Goal: Information Seeking & Learning: Learn about a topic

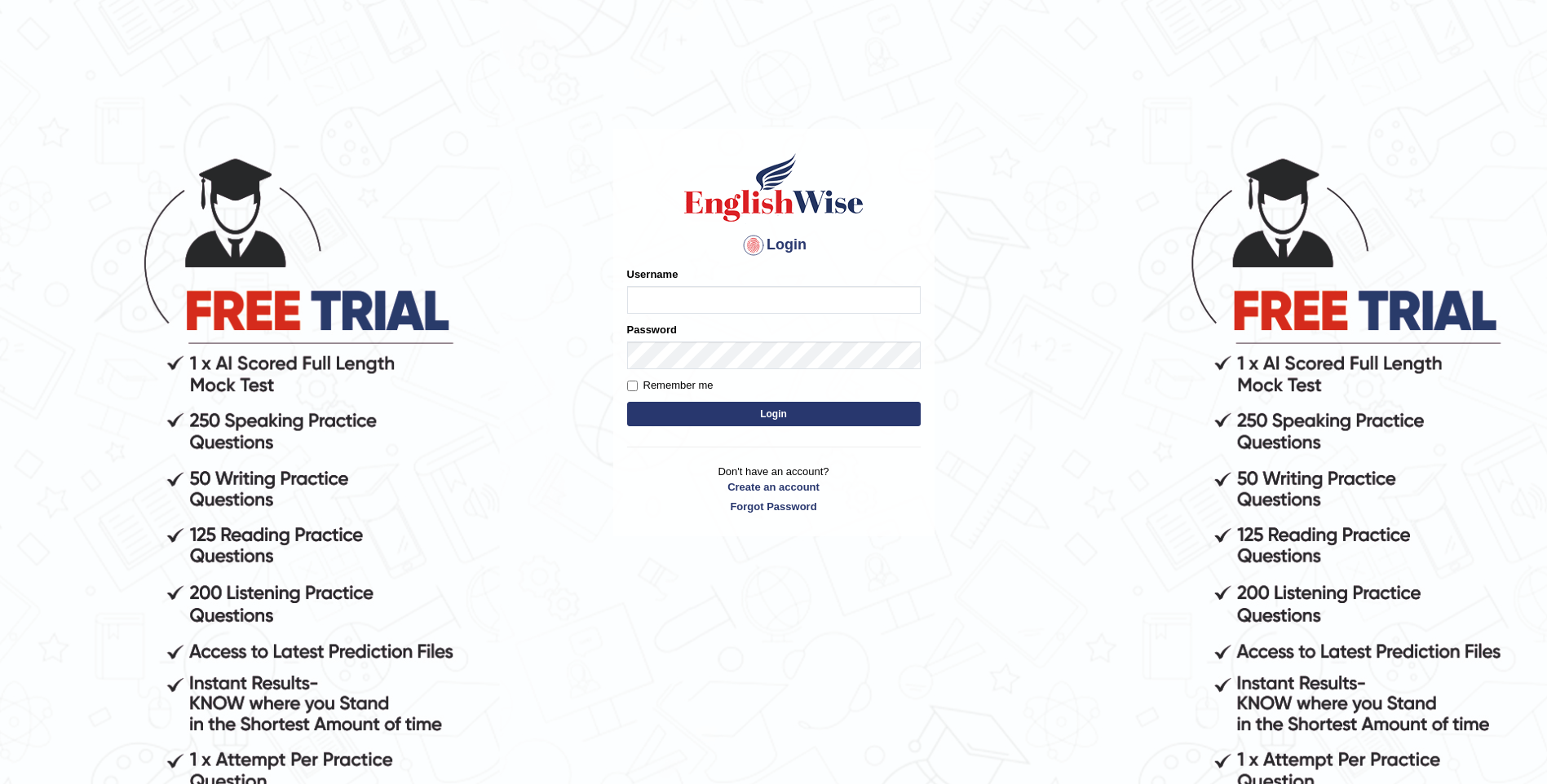
type input "mulwandamercy"
click at [746, 409] on button "Login" at bounding box center [774, 413] width 294 height 24
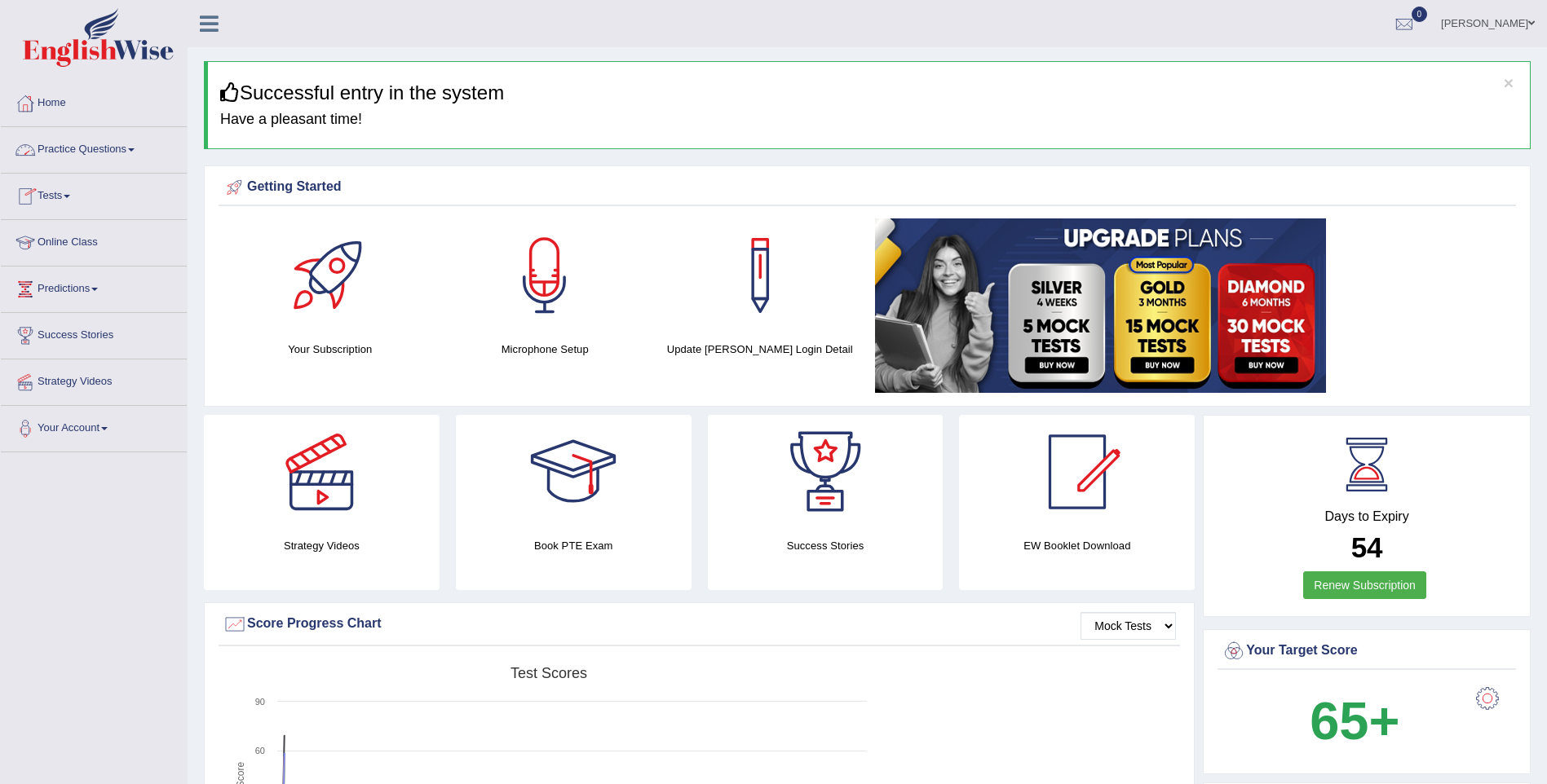
click at [119, 141] on link "Practice Questions" at bounding box center [94, 147] width 186 height 41
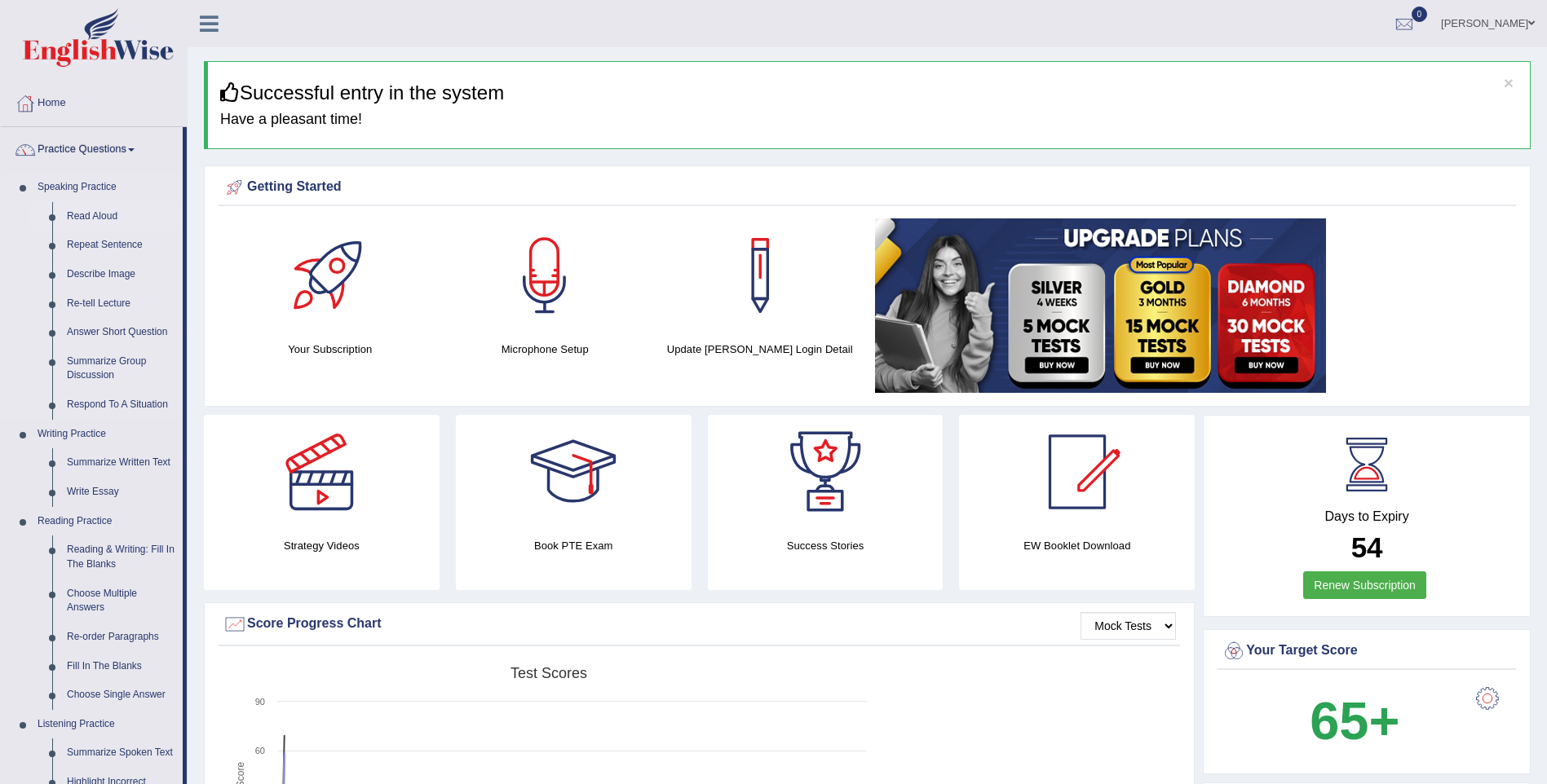
click at [105, 218] on link "Read Aloud" at bounding box center [121, 217] width 123 height 29
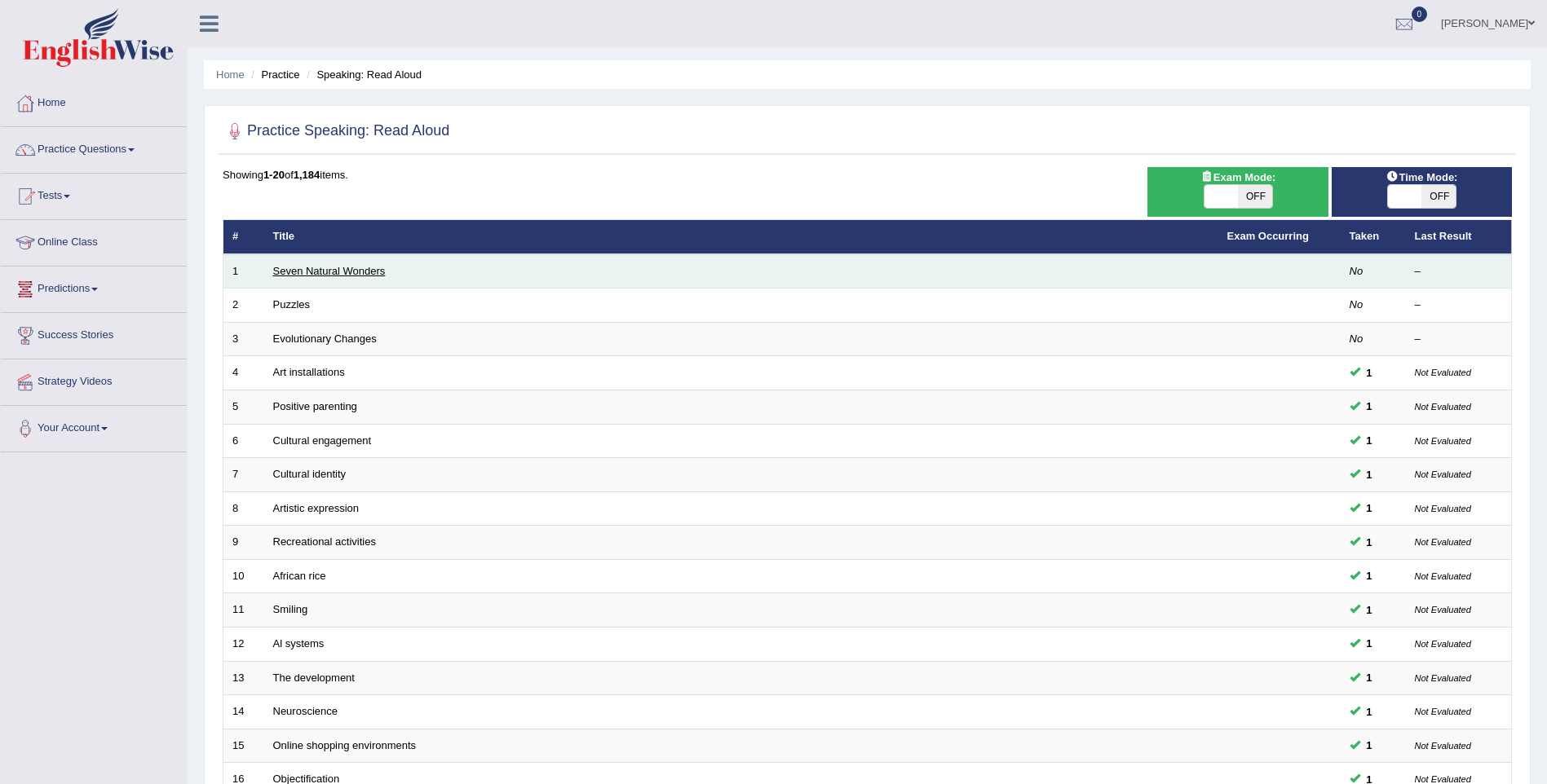
click at [296, 269] on link "Seven Natural Wonders" at bounding box center [329, 271] width 112 height 13
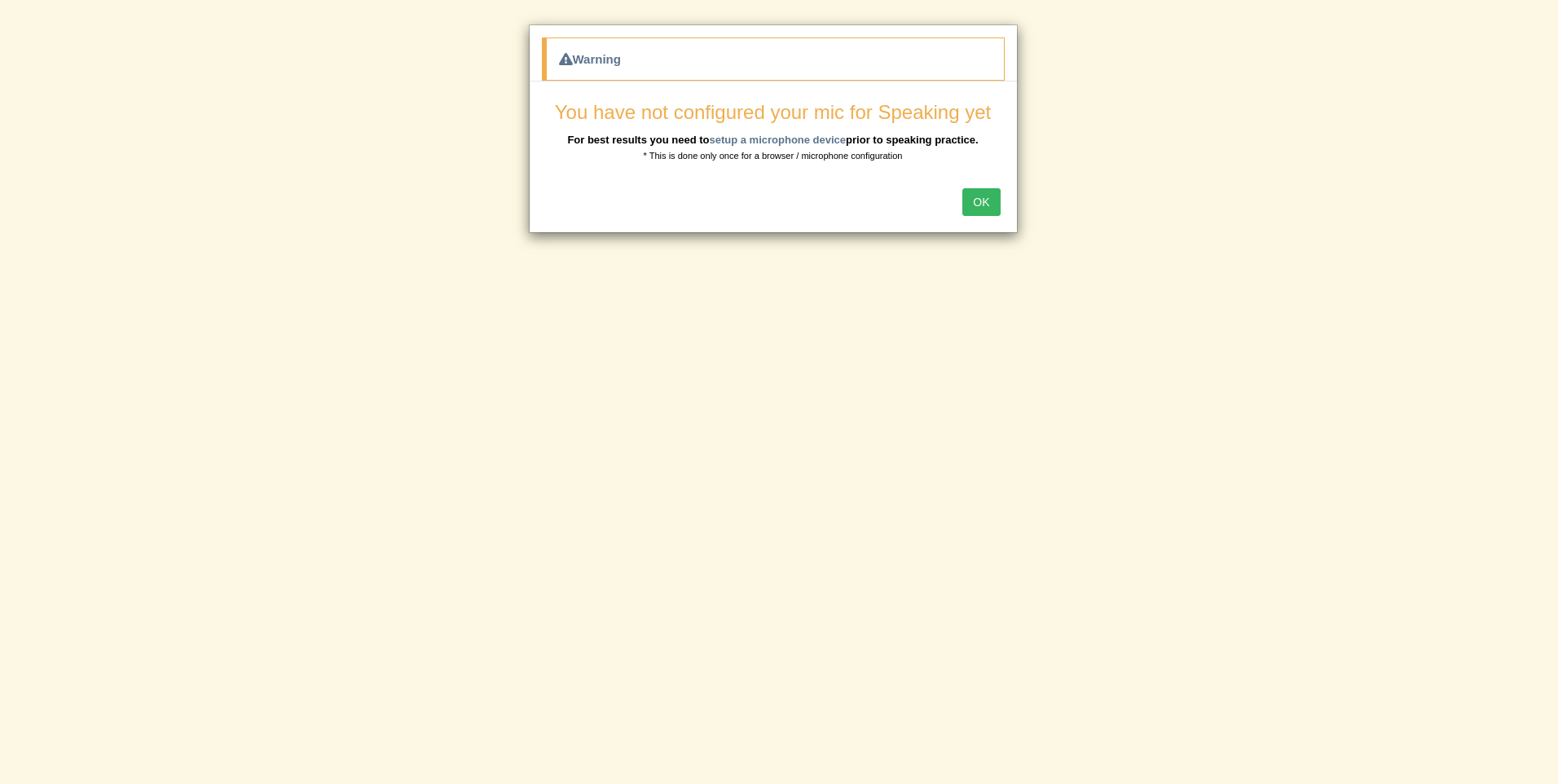
click at [978, 197] on button "OK" at bounding box center [981, 202] width 38 height 28
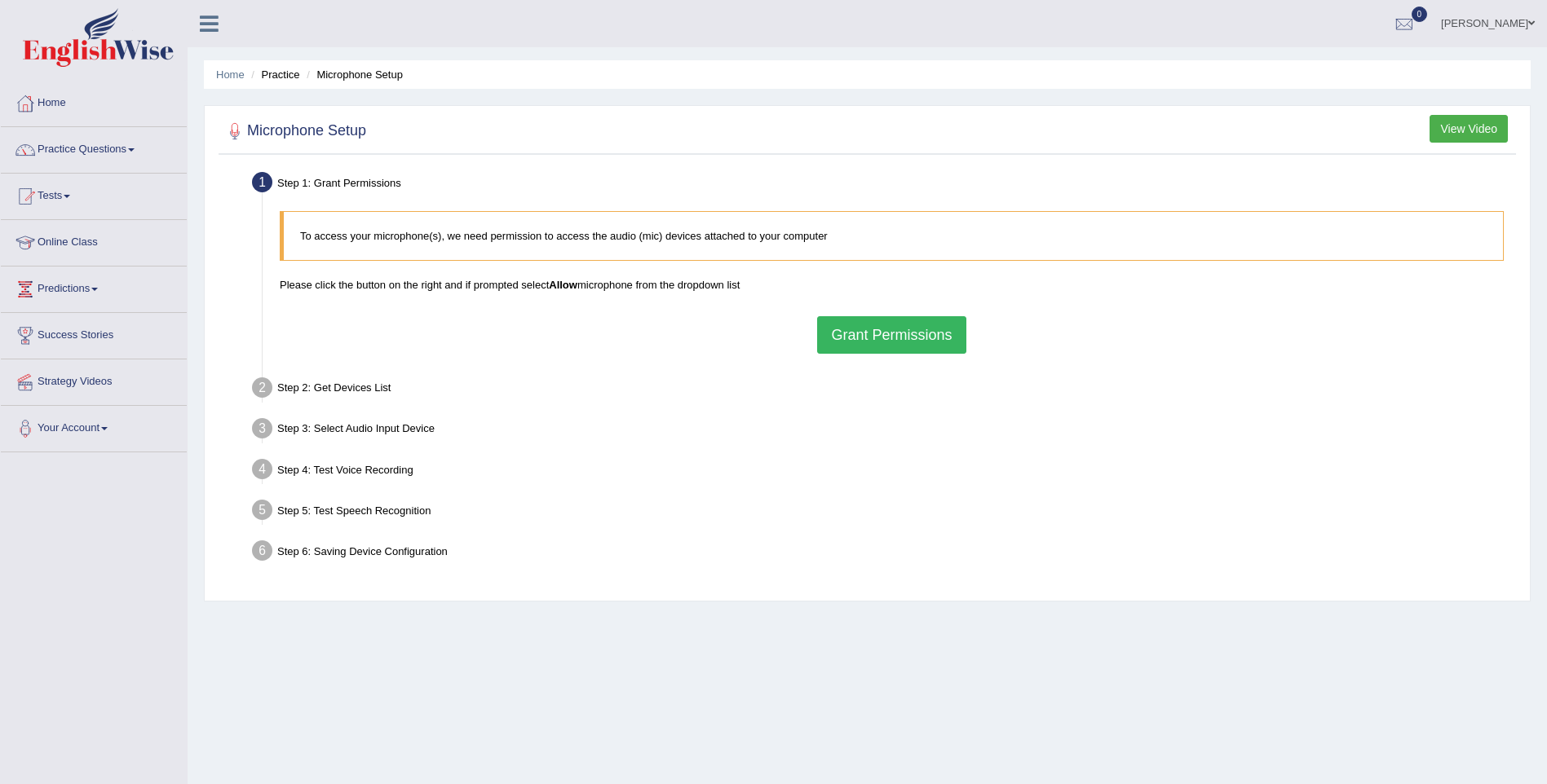
click at [908, 333] on button "Grant Permissions" at bounding box center [891, 335] width 148 height 38
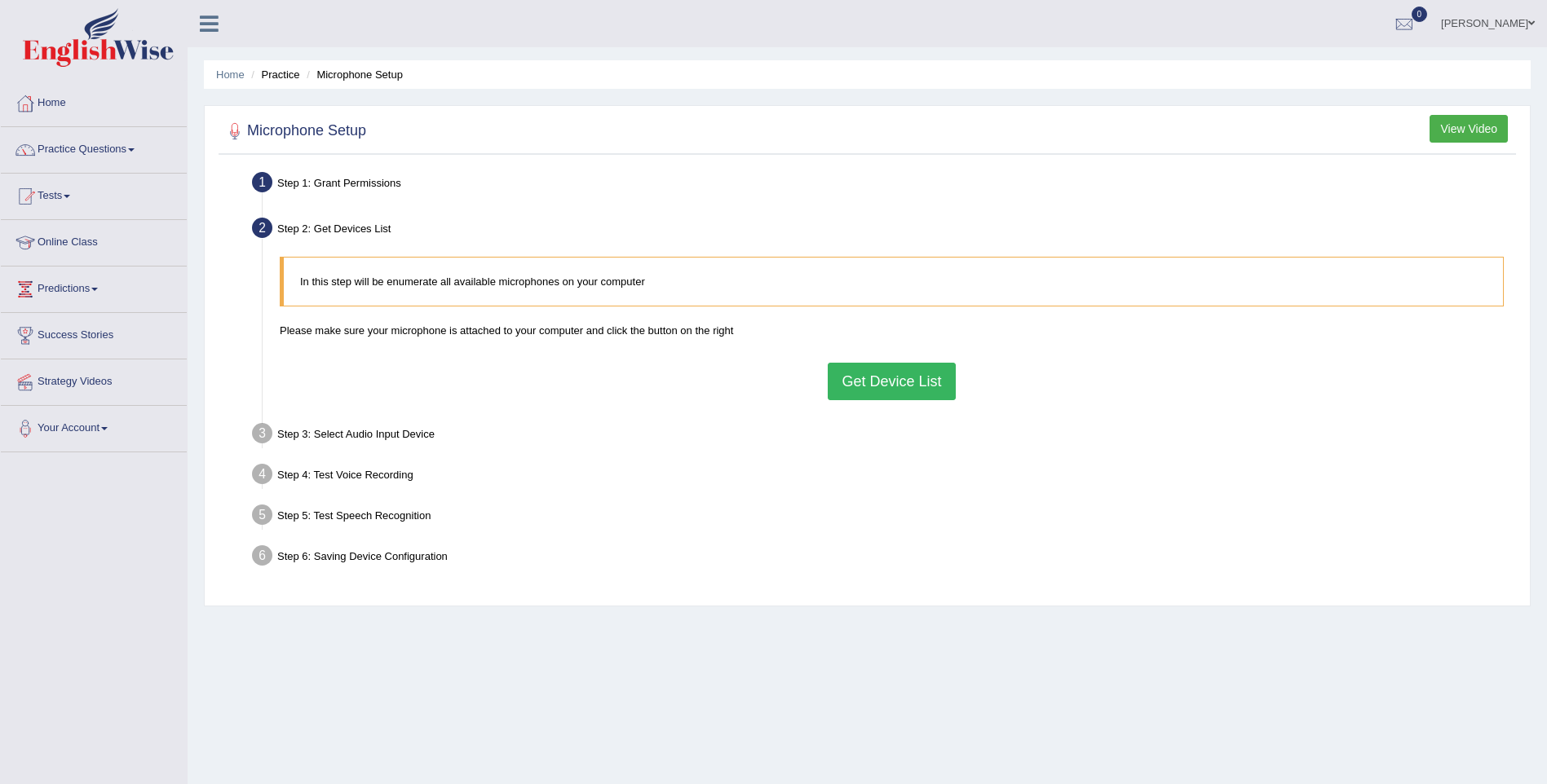
click at [904, 378] on button "Get Device List" at bounding box center [892, 381] width 127 height 38
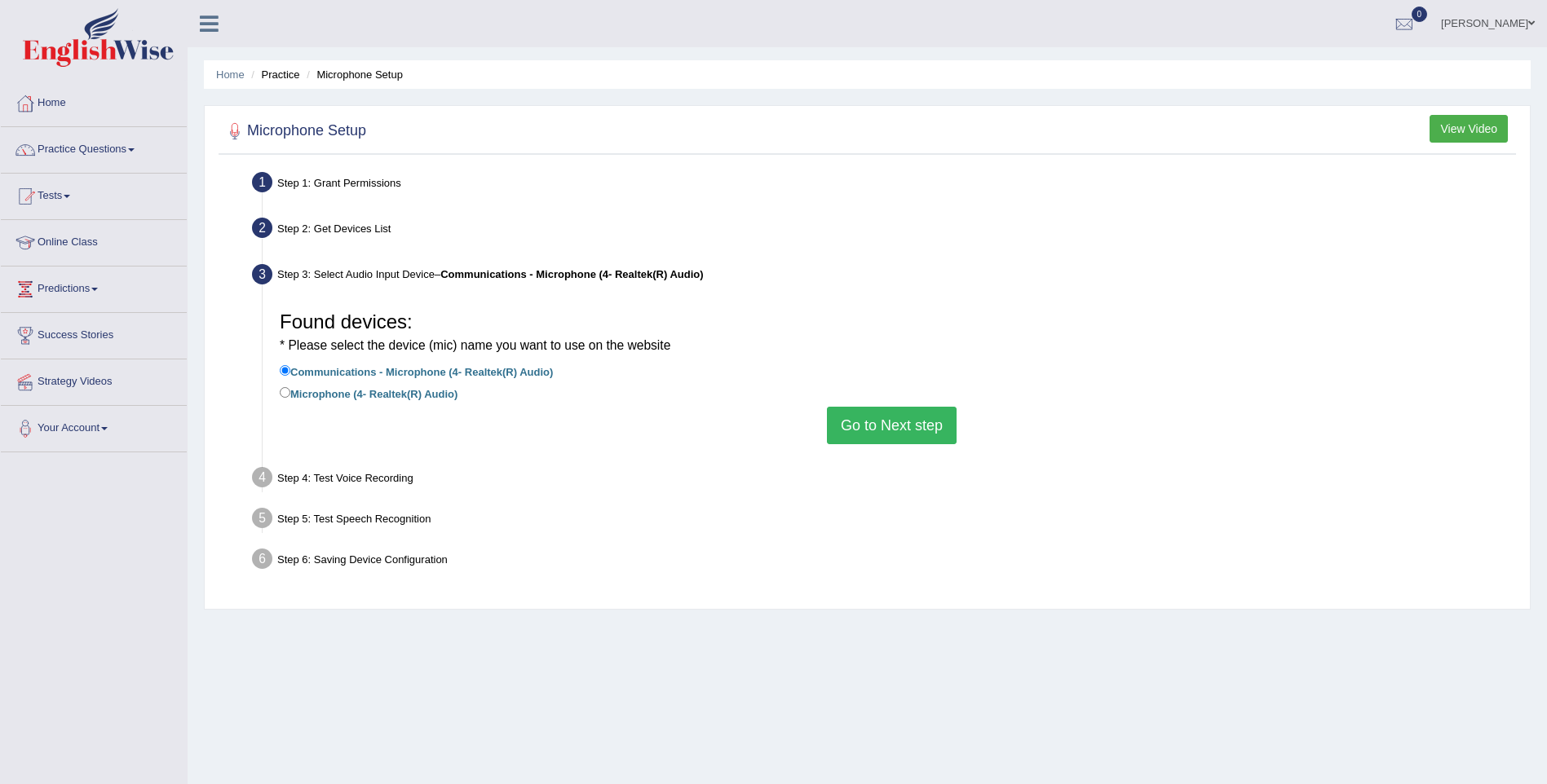
click at [881, 429] on button "Go to Next step" at bounding box center [892, 425] width 130 height 38
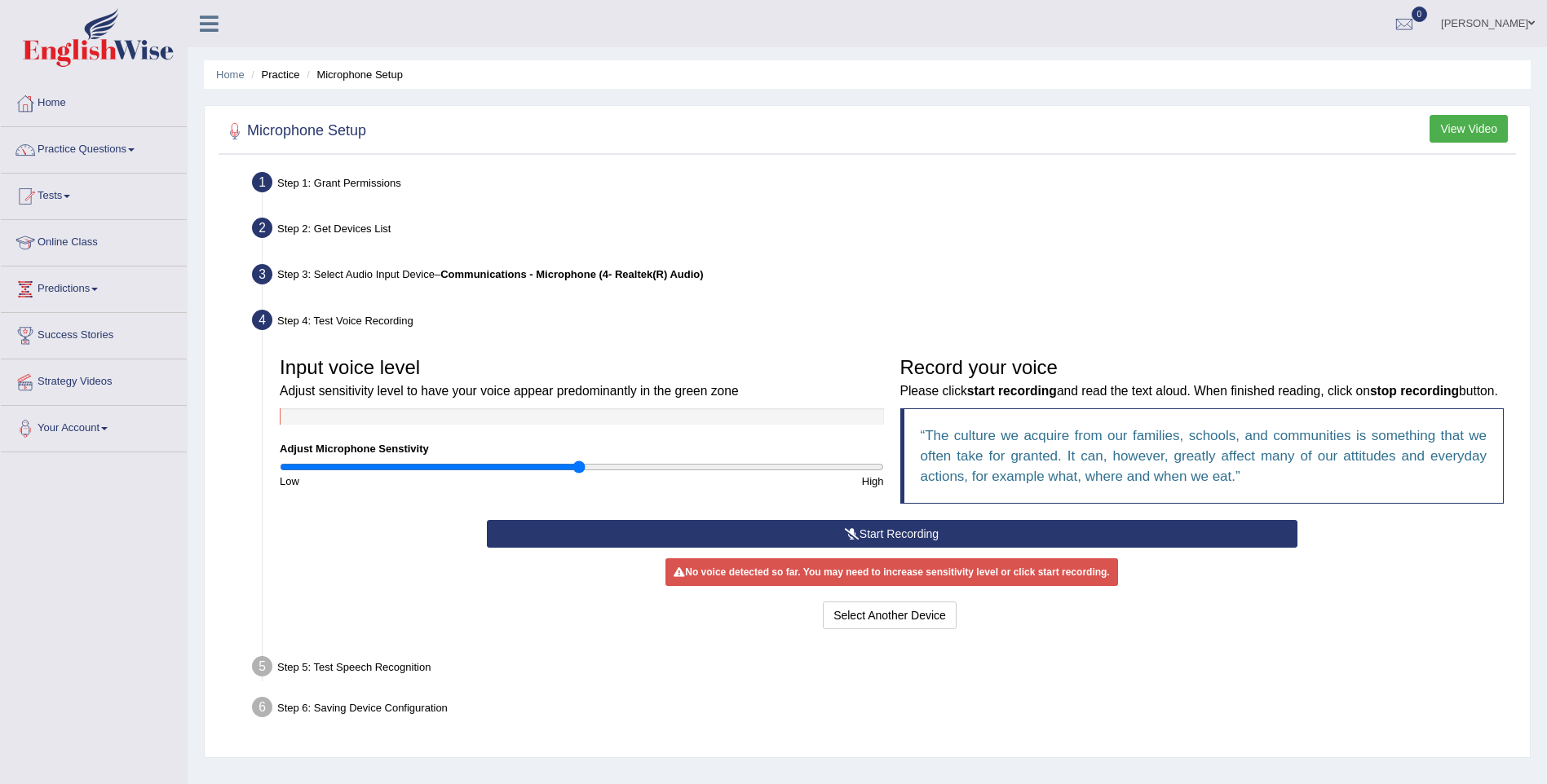
click at [861, 532] on button "Start Recording" at bounding box center [892, 533] width 810 height 28
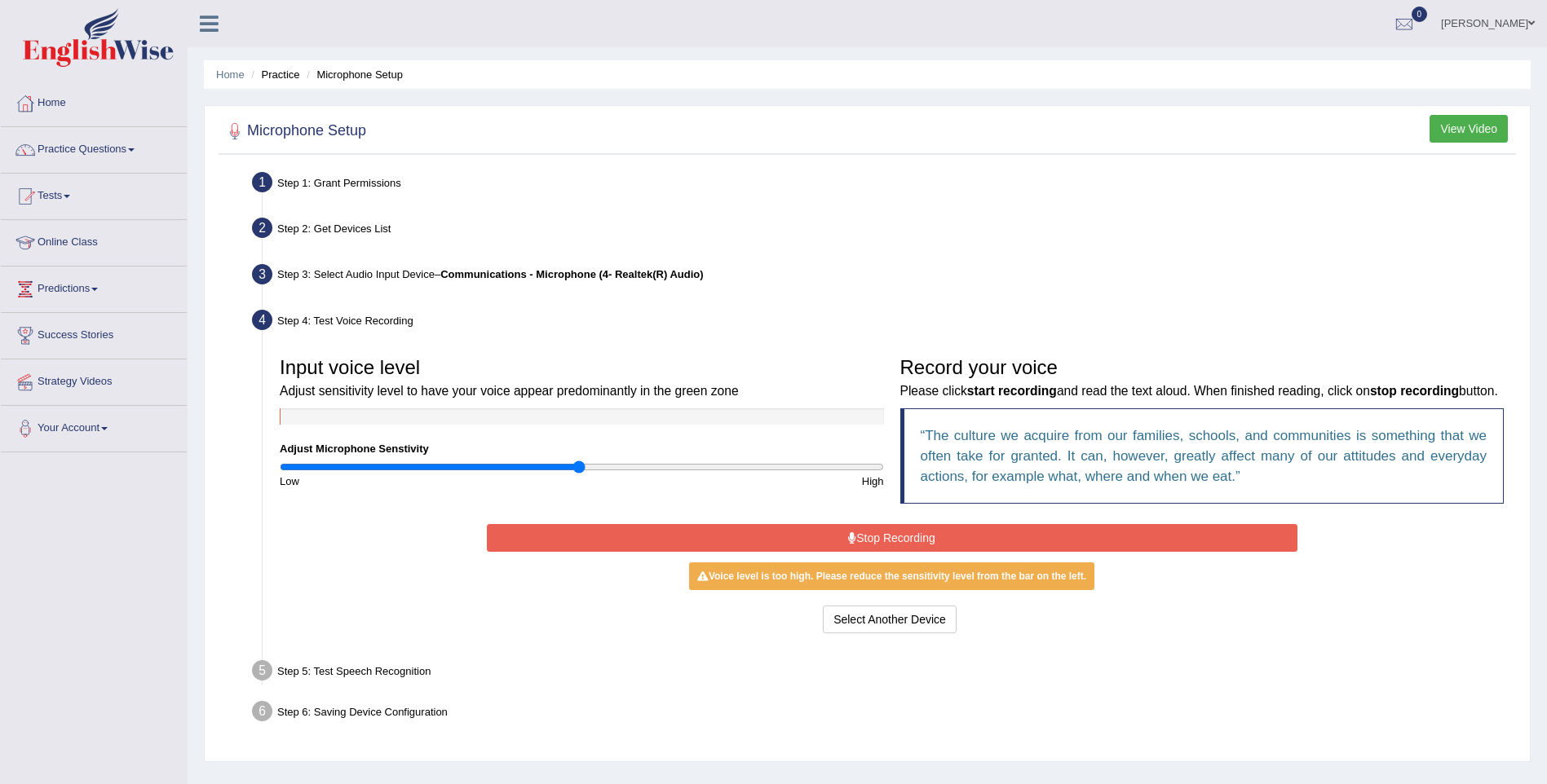
click at [861, 532] on button "Stop Recording" at bounding box center [892, 537] width 810 height 28
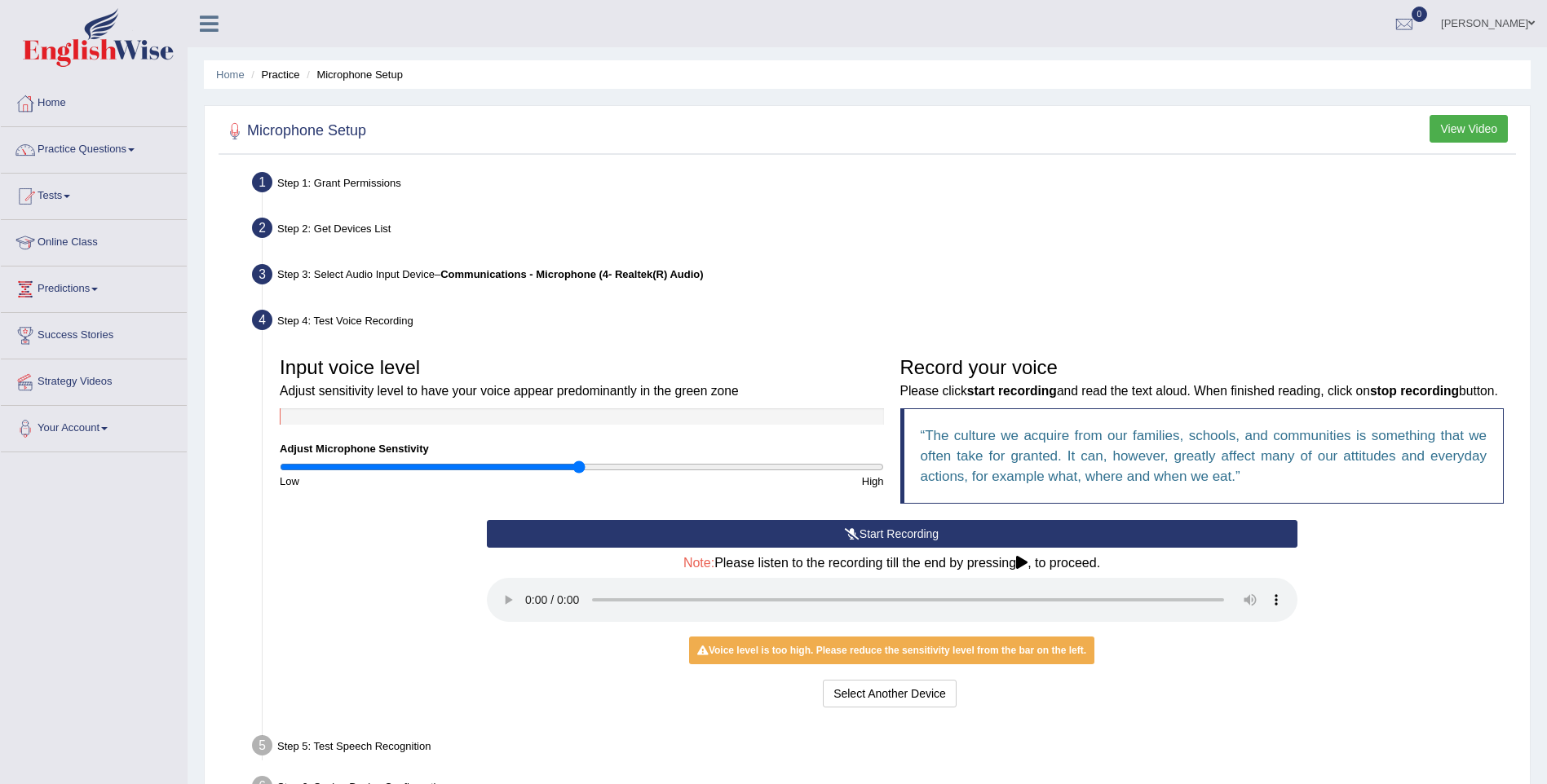
click at [860, 530] on button "Start Recording" at bounding box center [892, 533] width 810 height 28
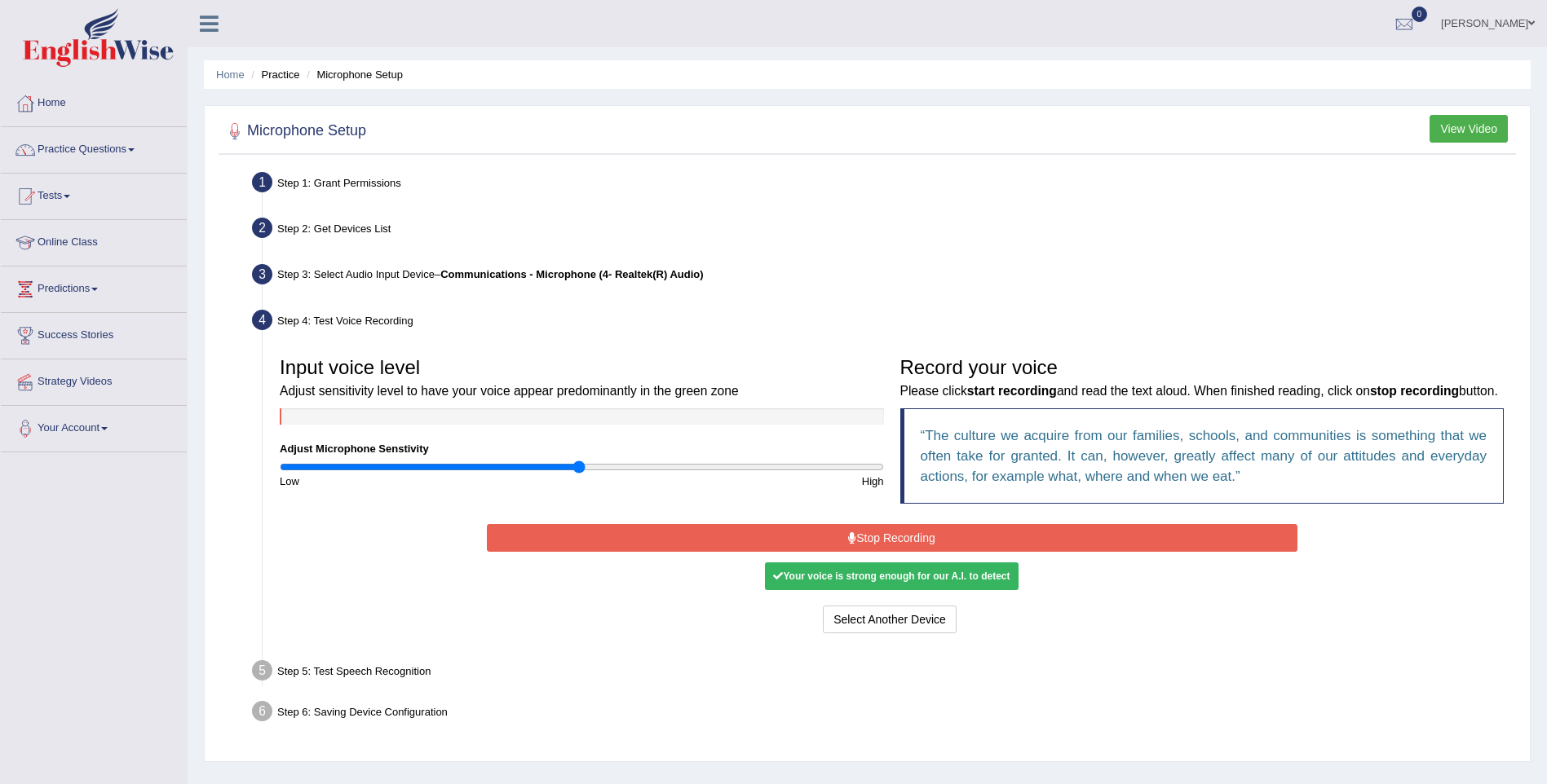
click at [874, 534] on button "Stop Recording" at bounding box center [892, 537] width 810 height 28
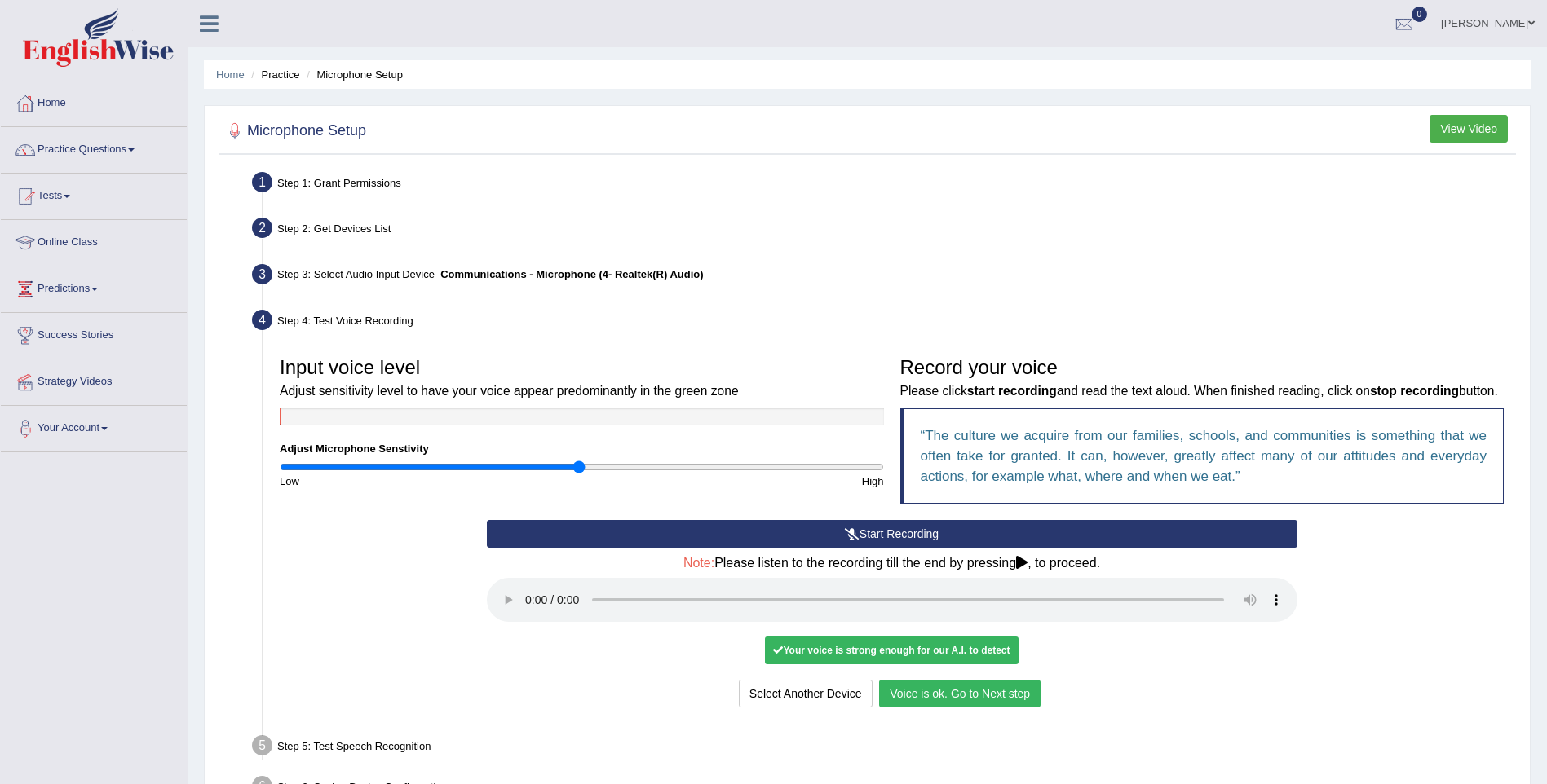
click at [981, 689] on button "Voice is ok. Go to Next step" at bounding box center [959, 693] width 162 height 28
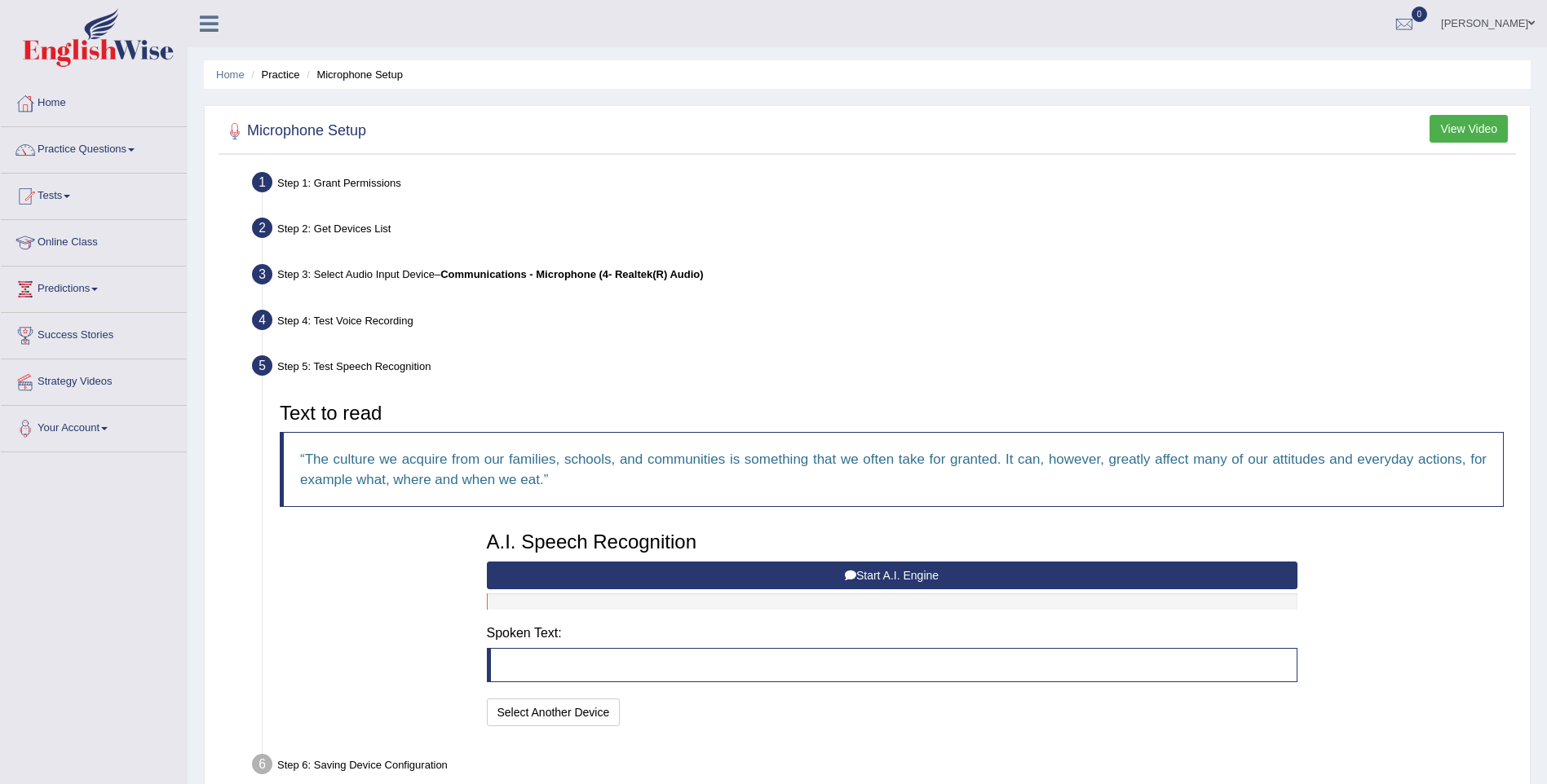
click at [923, 567] on button "Start A.I. Engine" at bounding box center [892, 575] width 810 height 28
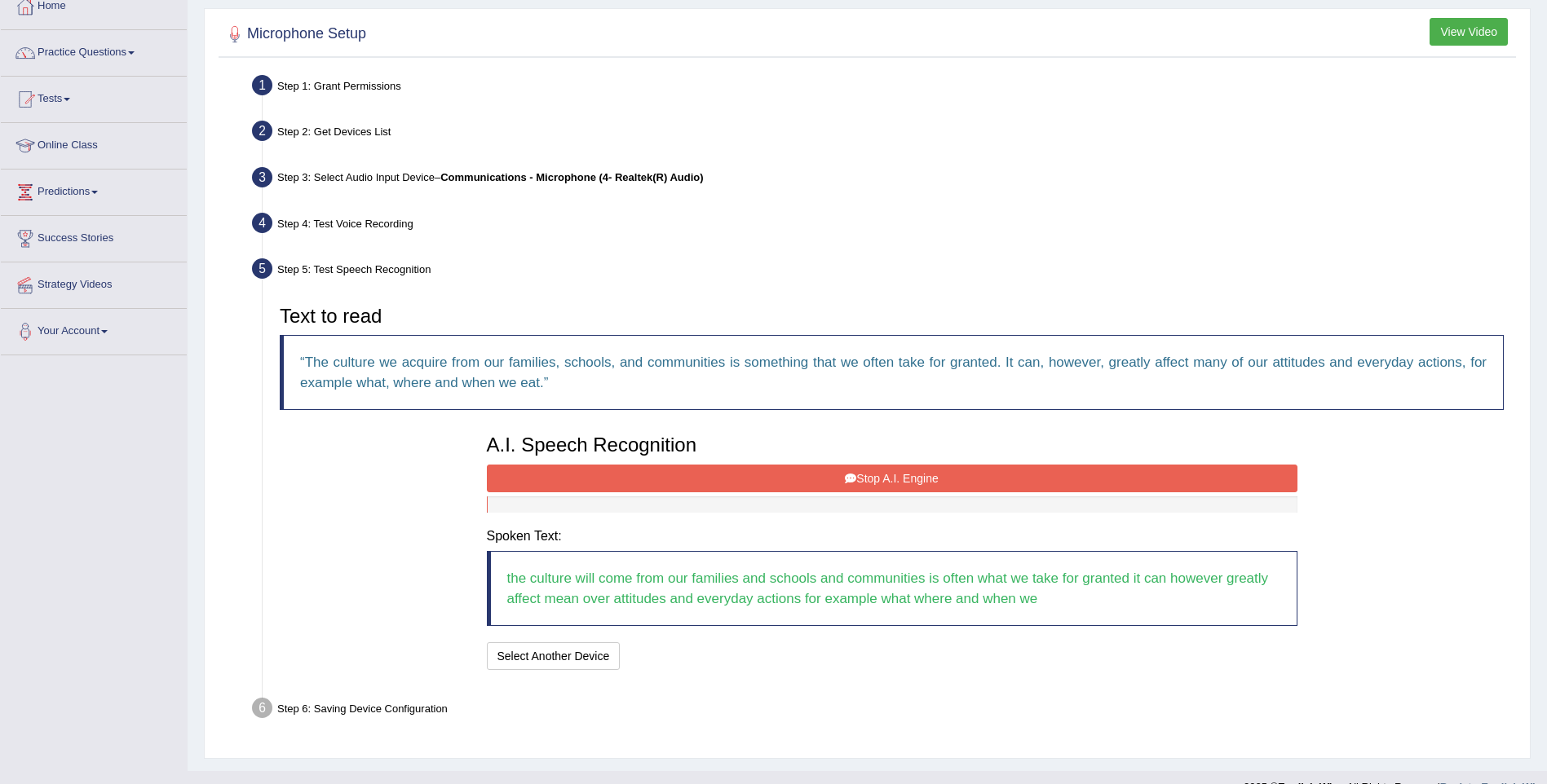
scroll to position [125, 0]
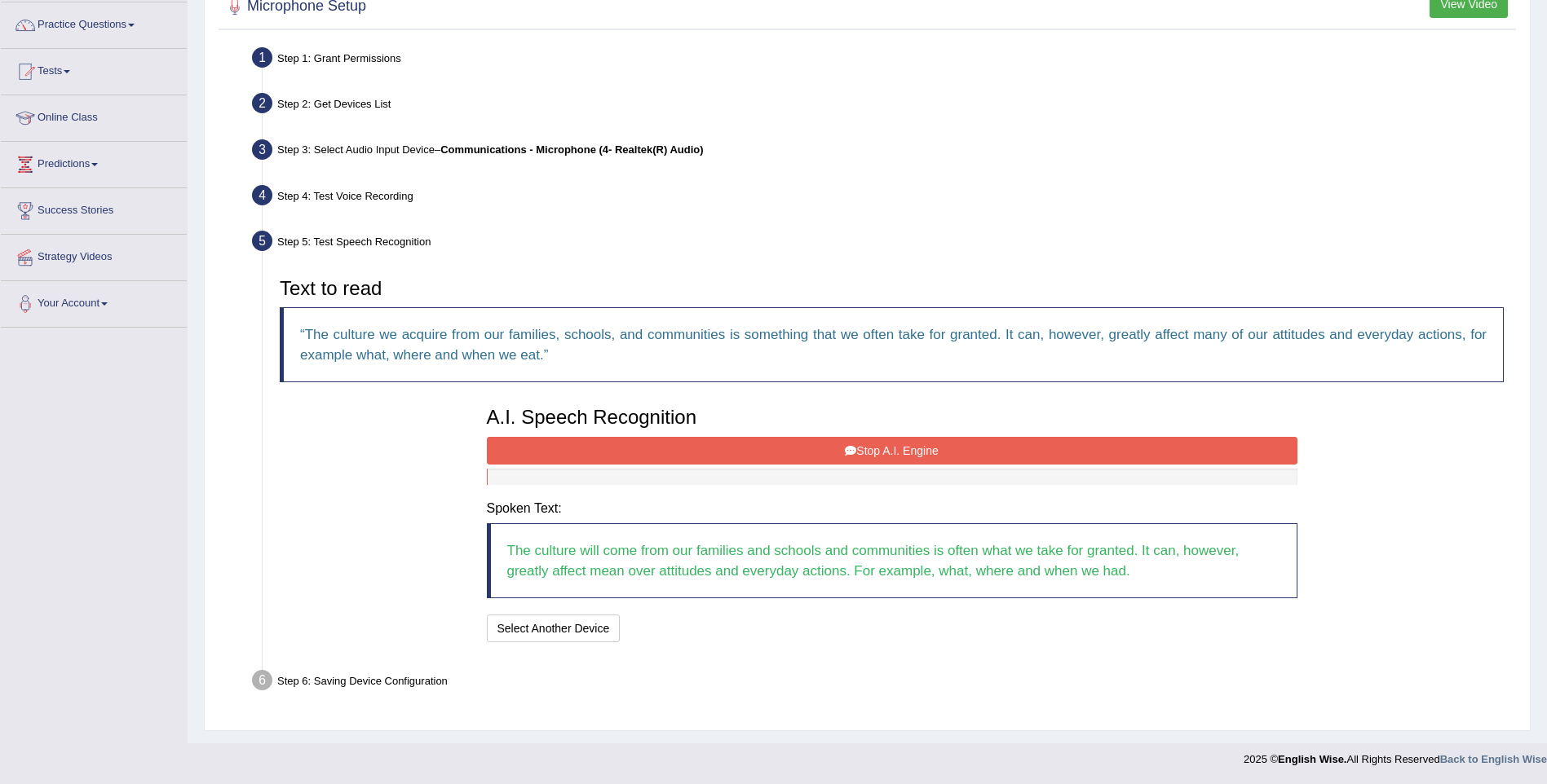
click at [959, 455] on button "Stop A.I. Engine" at bounding box center [892, 450] width 810 height 28
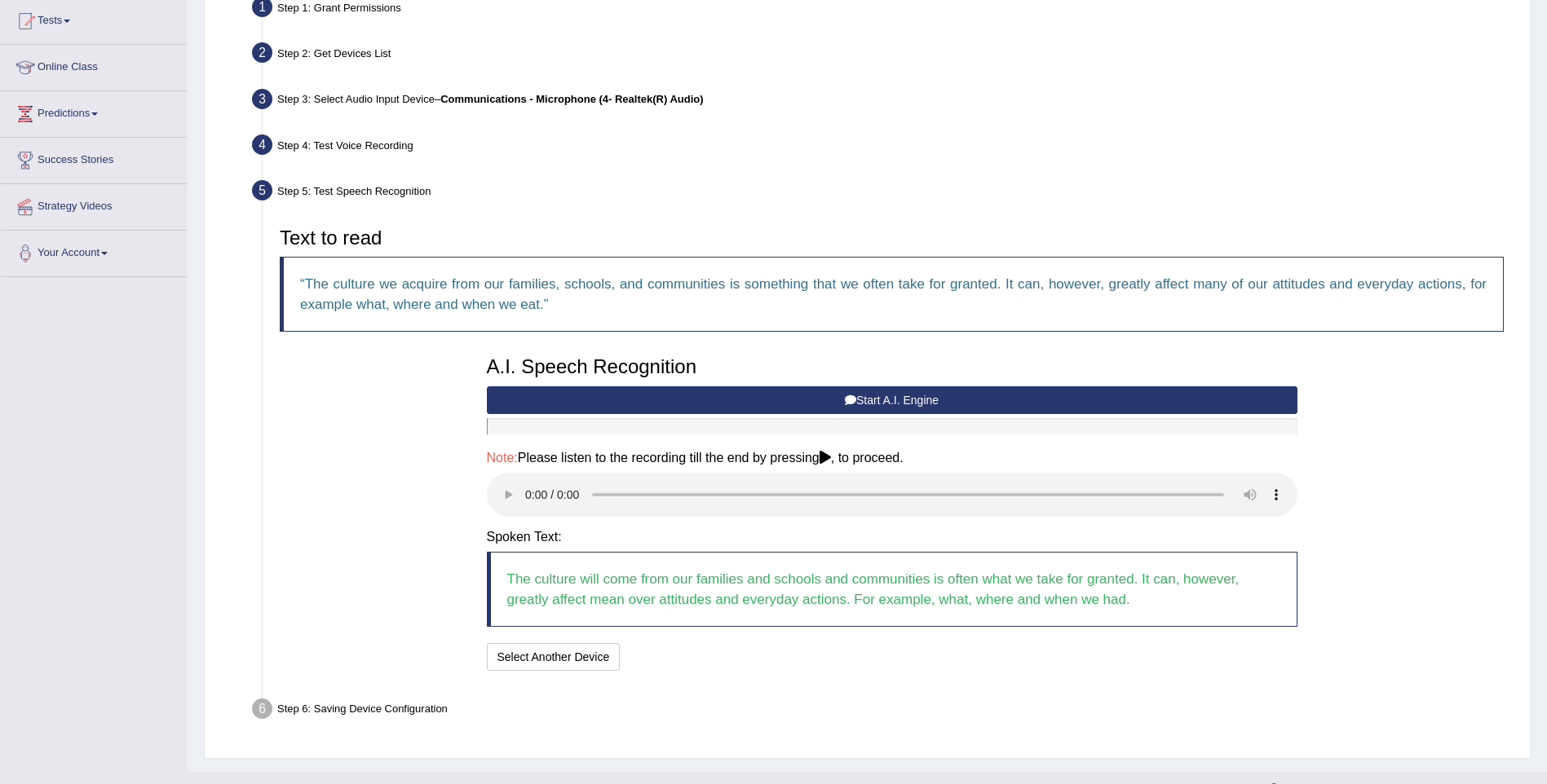
scroll to position [204, 0]
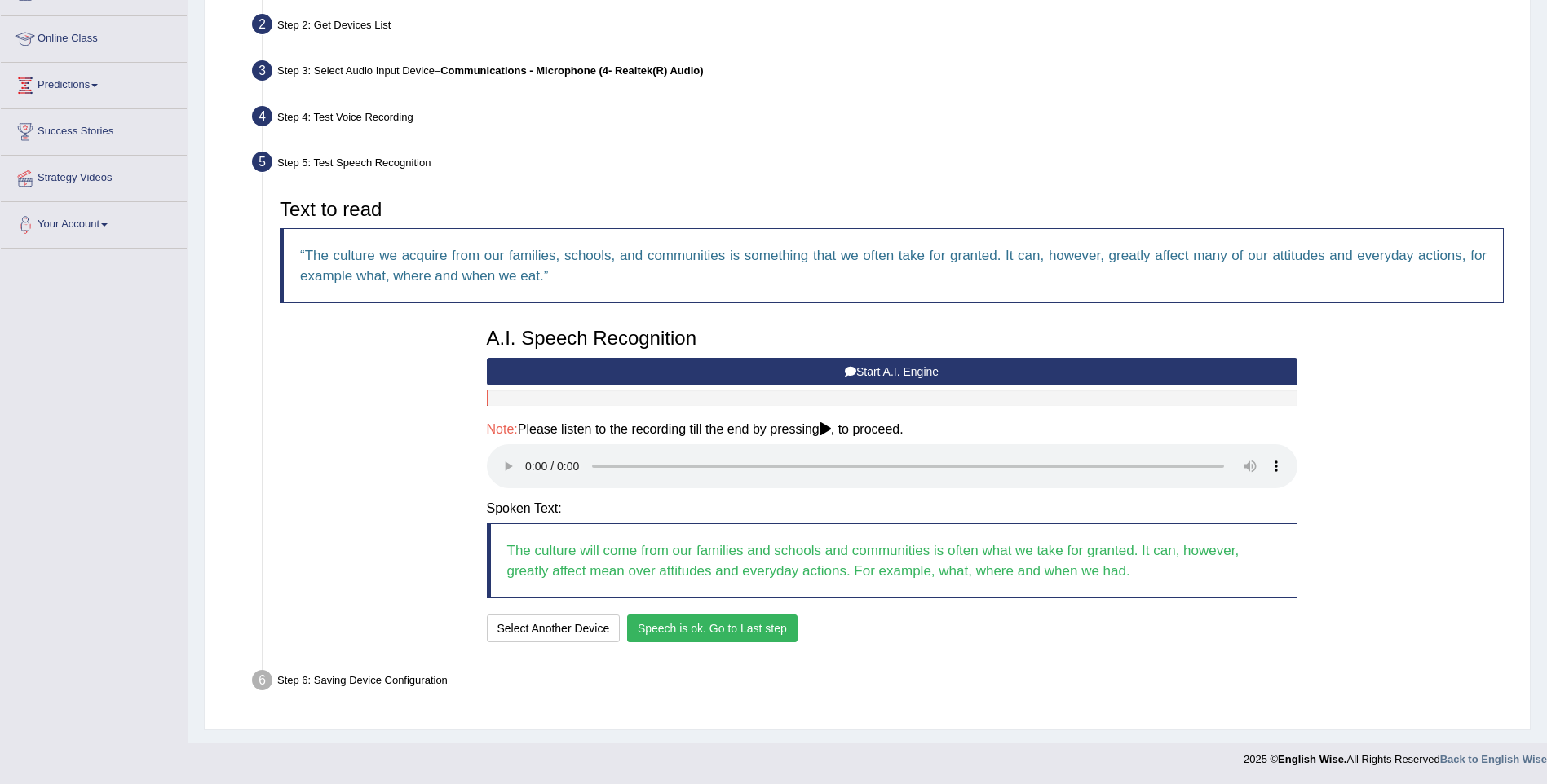
click at [695, 619] on button "Speech is ok. Go to Last step" at bounding box center [712, 628] width 171 height 28
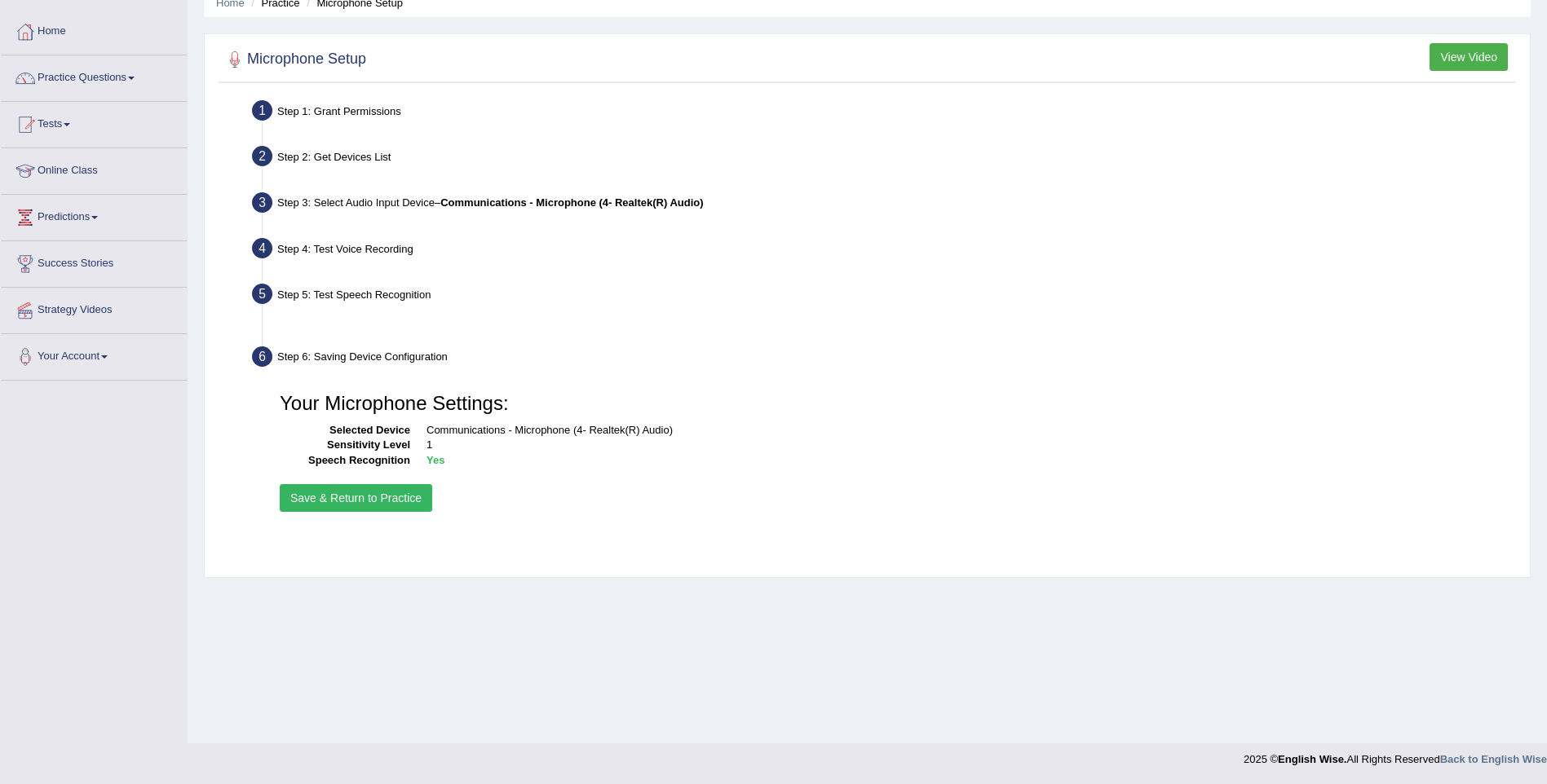
scroll to position [72, 0]
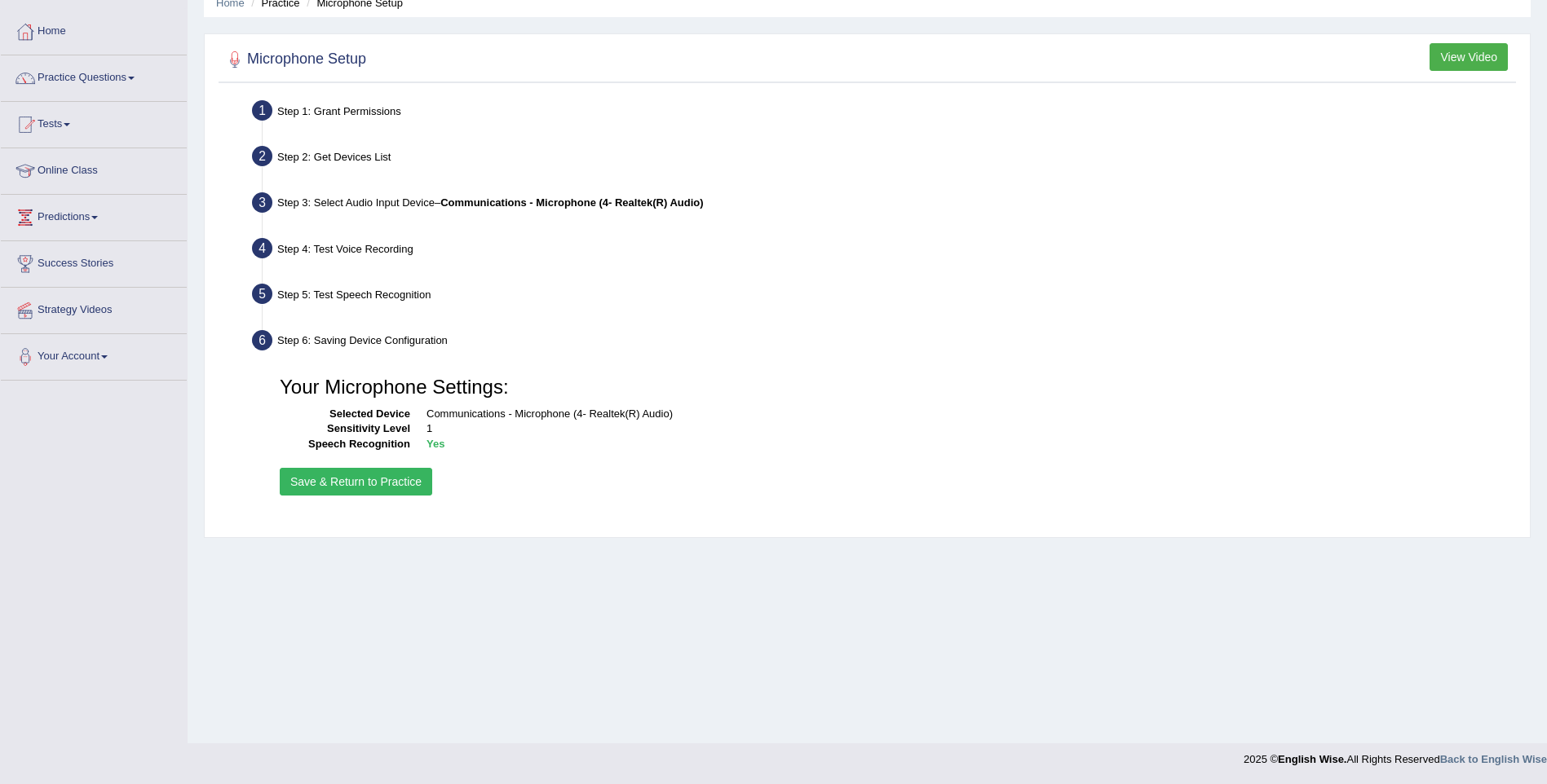
click at [393, 479] on button "Save & Return to Practice" at bounding box center [356, 481] width 152 height 28
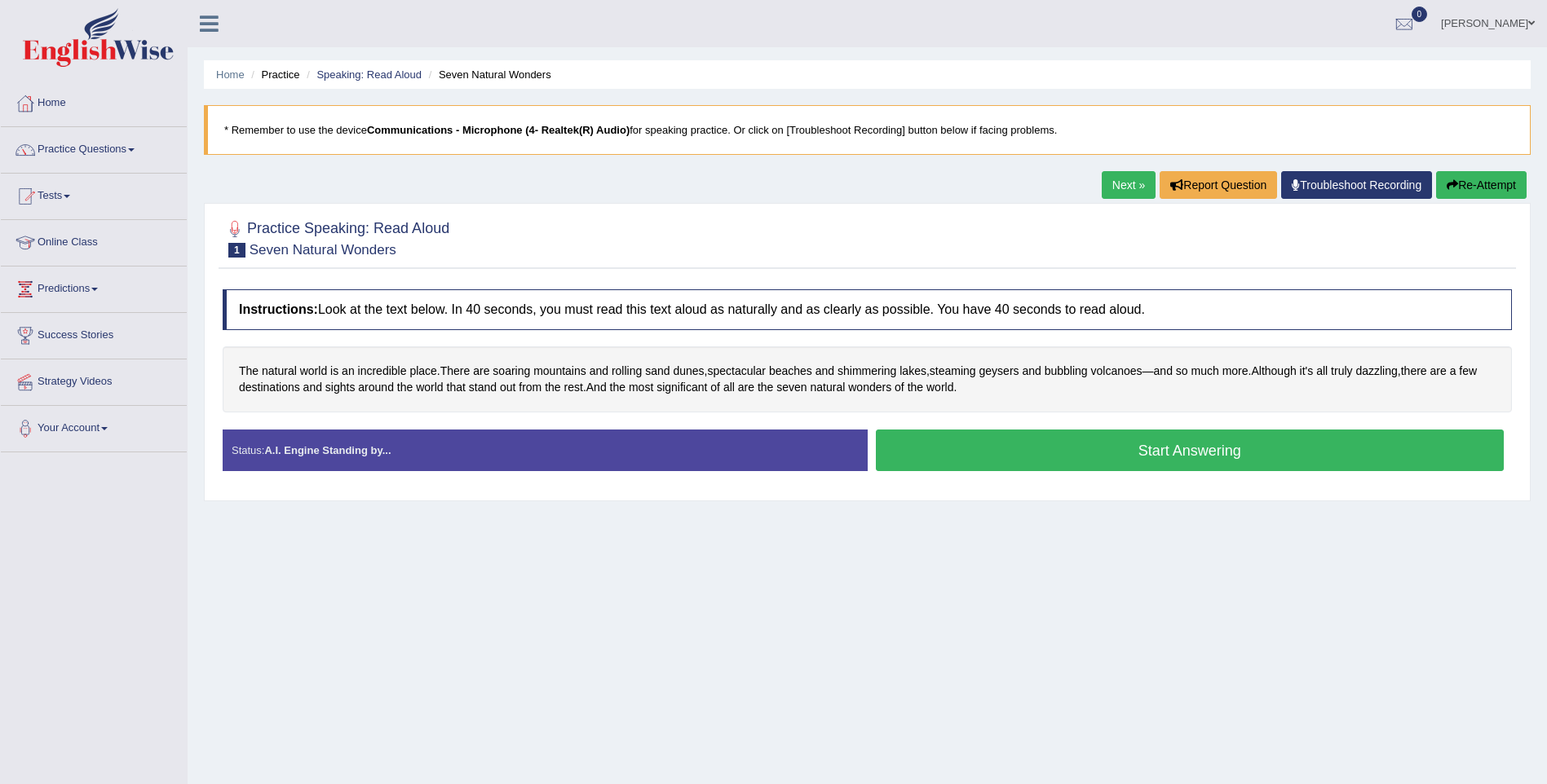
click at [968, 454] on button "Start Answering" at bounding box center [1190, 450] width 629 height 42
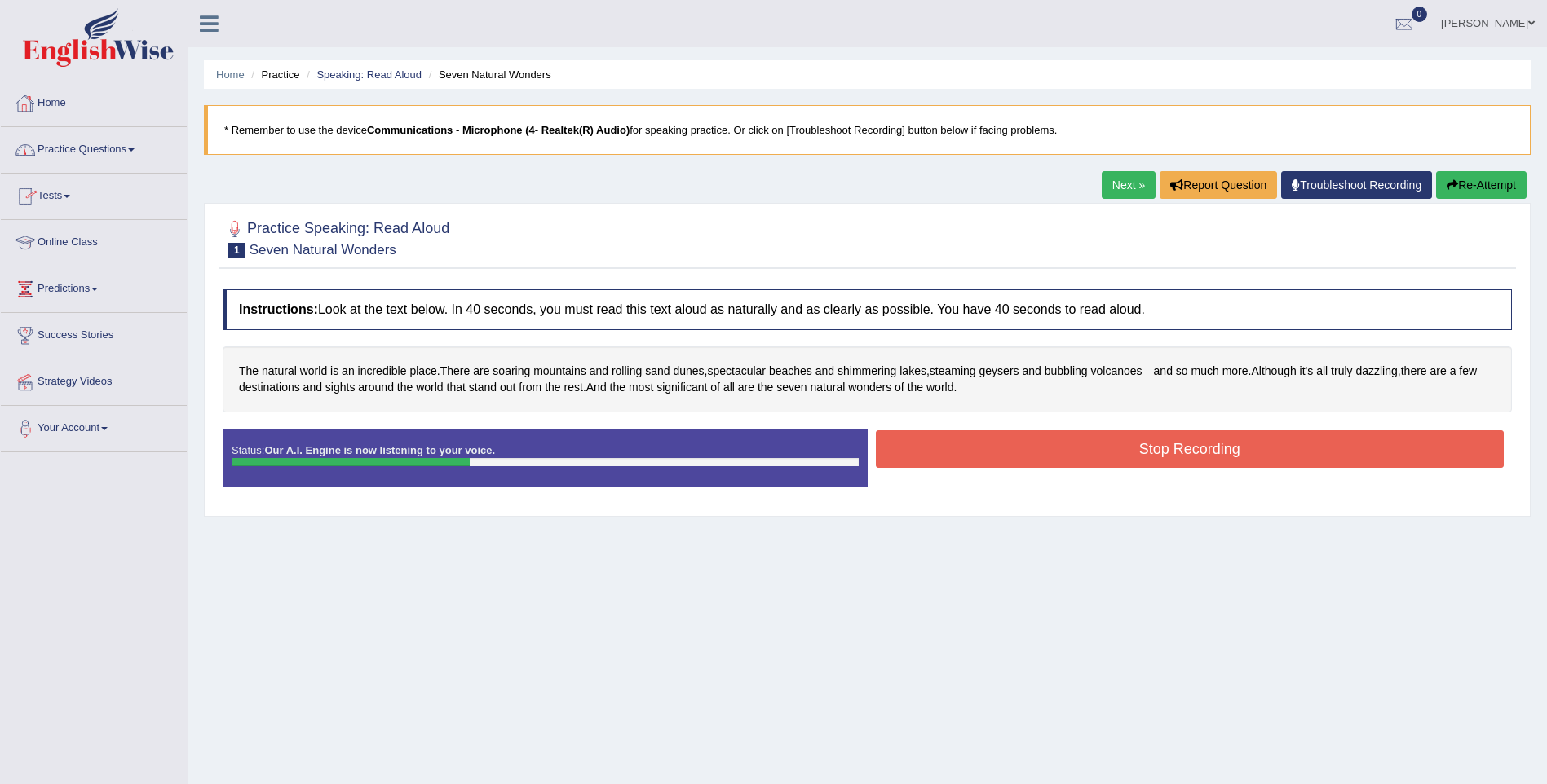
drag, startPoint x: 87, startPoint y: 148, endPoint x: 97, endPoint y: 154, distance: 11.7
click at [90, 151] on link "Practice Questions" at bounding box center [94, 147] width 186 height 41
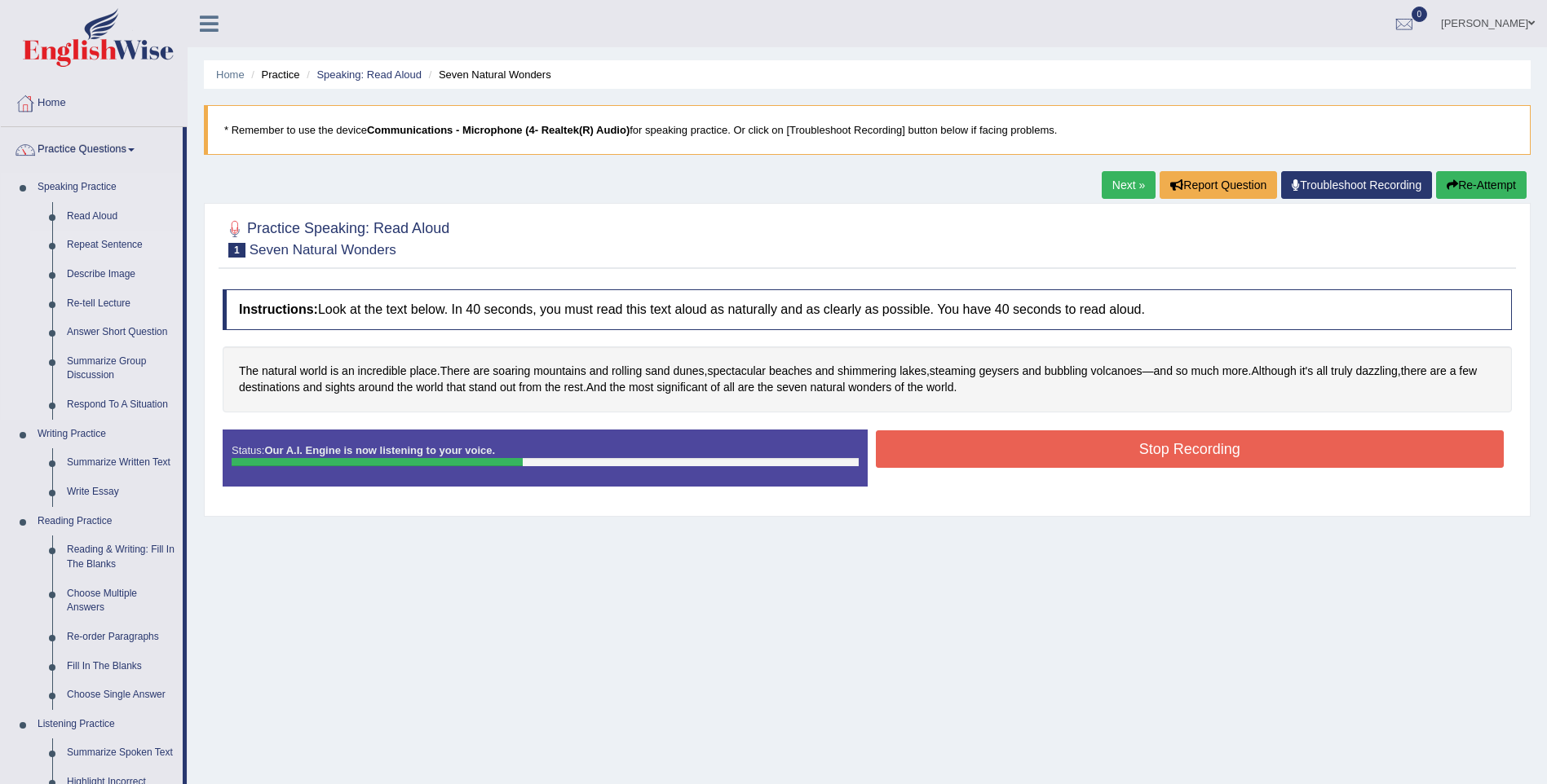
click at [126, 243] on link "Repeat Sentence" at bounding box center [121, 245] width 123 height 29
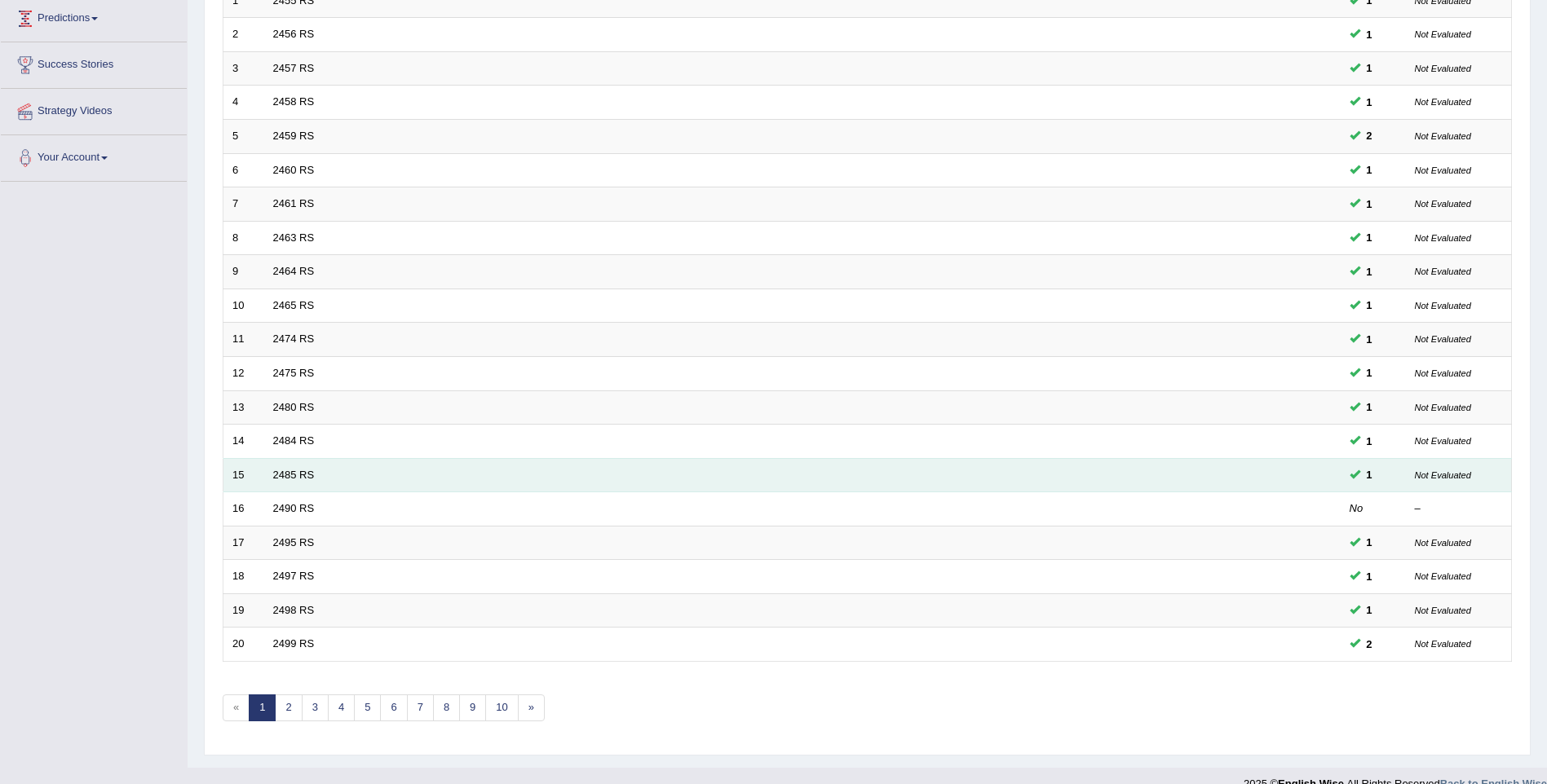
scroll to position [295, 0]
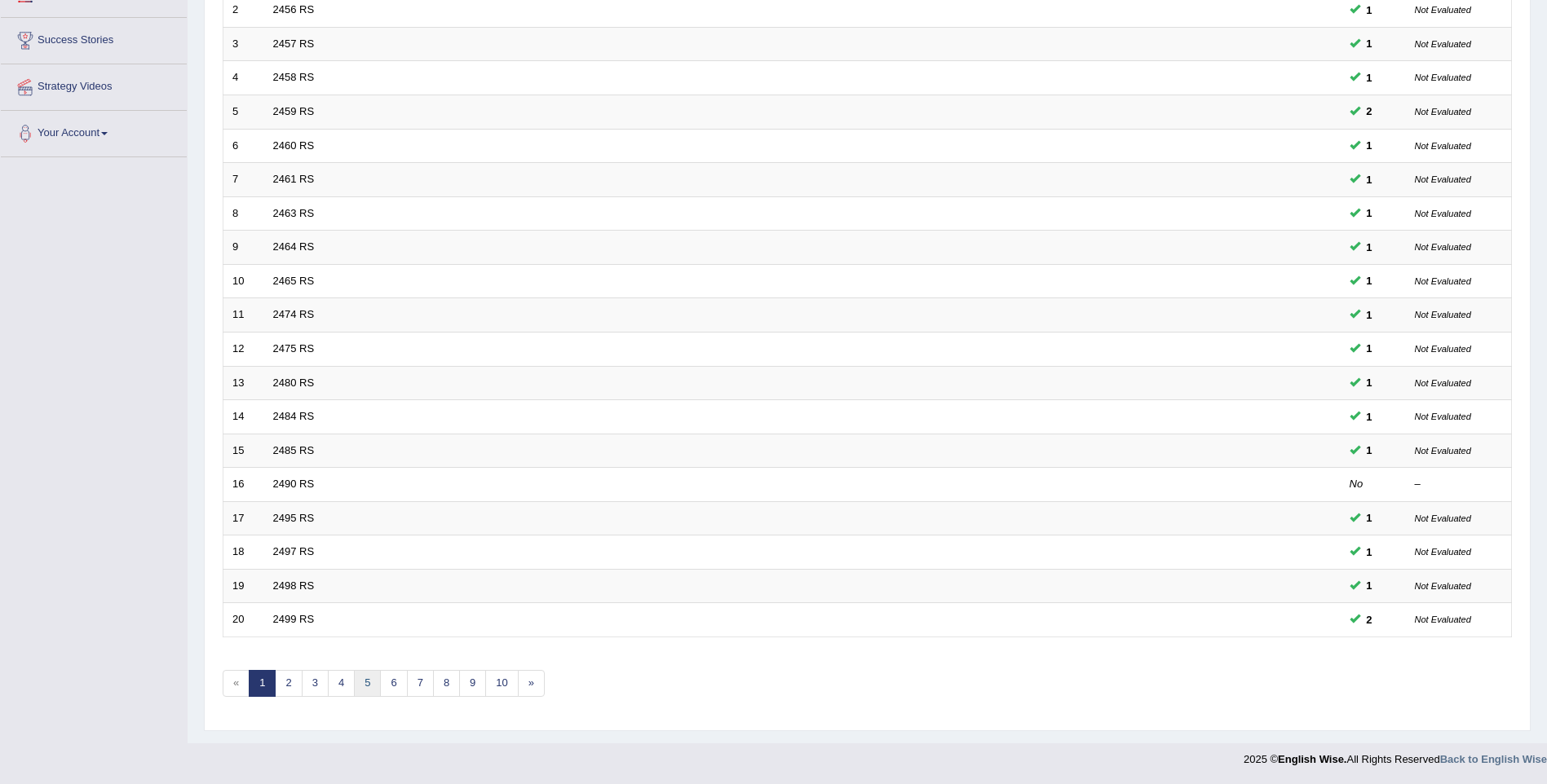
click at [366, 687] on link "5" at bounding box center [367, 684] width 27 height 27
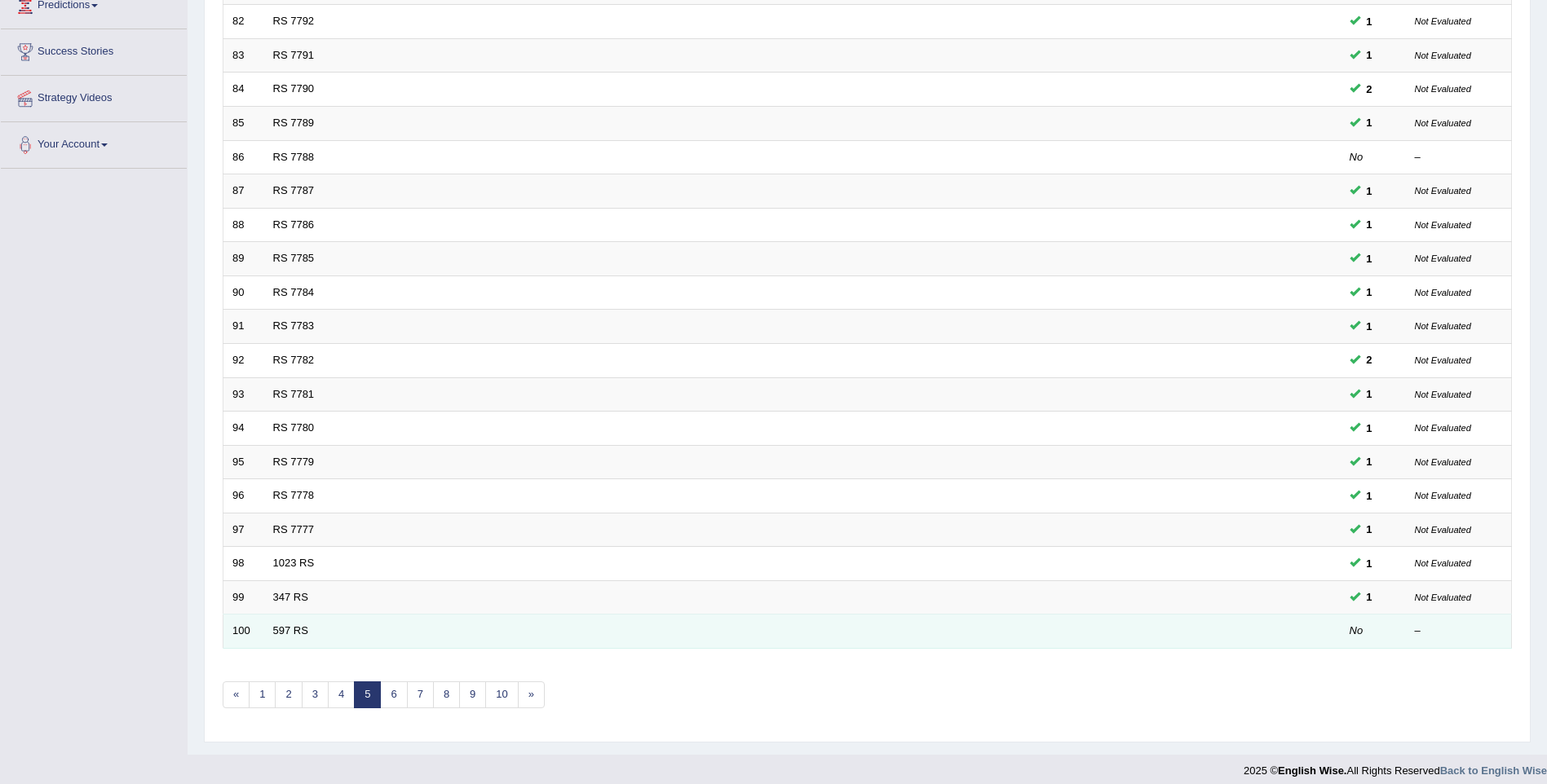
scroll to position [295, 0]
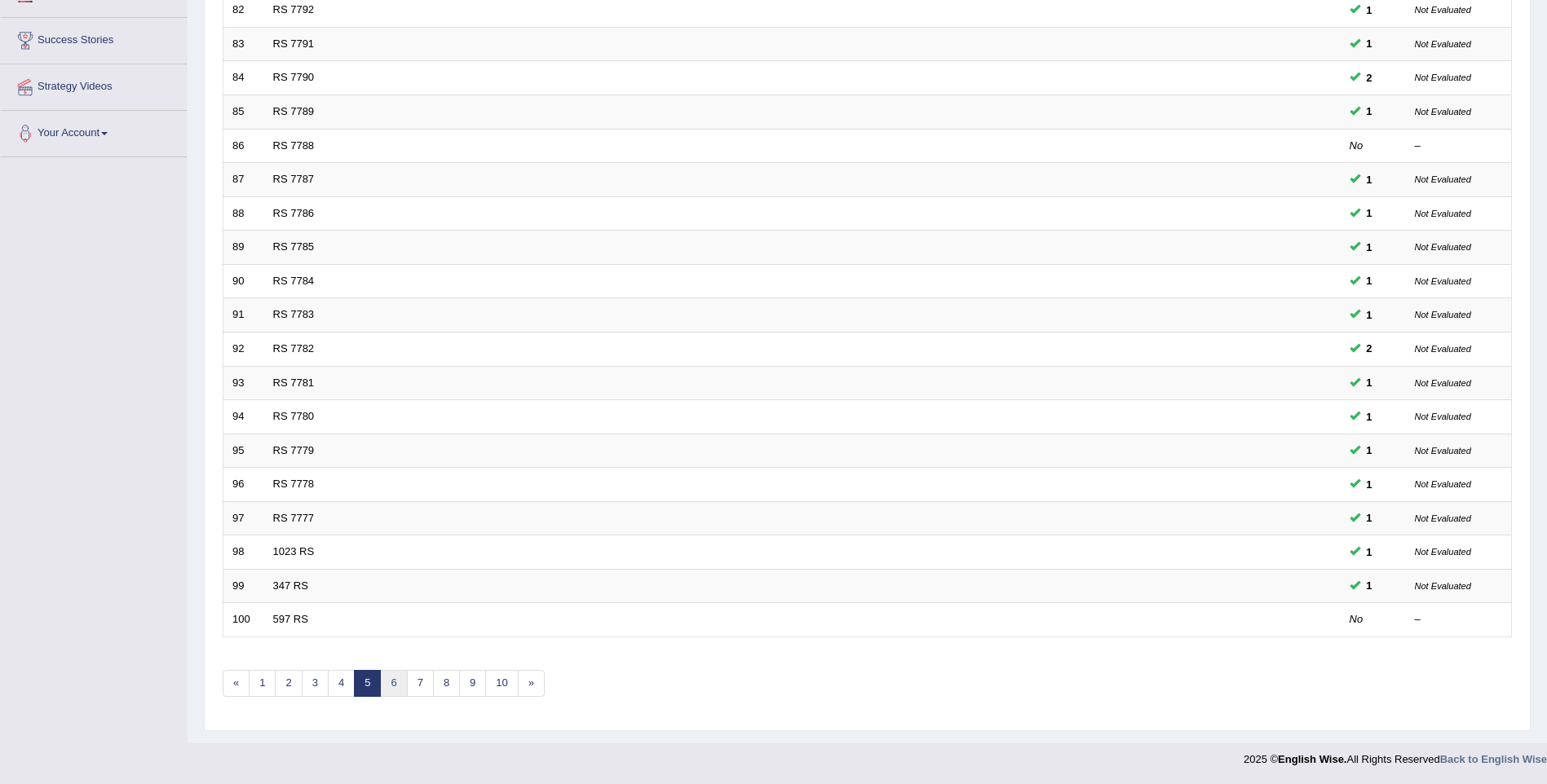
click at [390, 678] on link "6" at bounding box center [393, 684] width 27 height 27
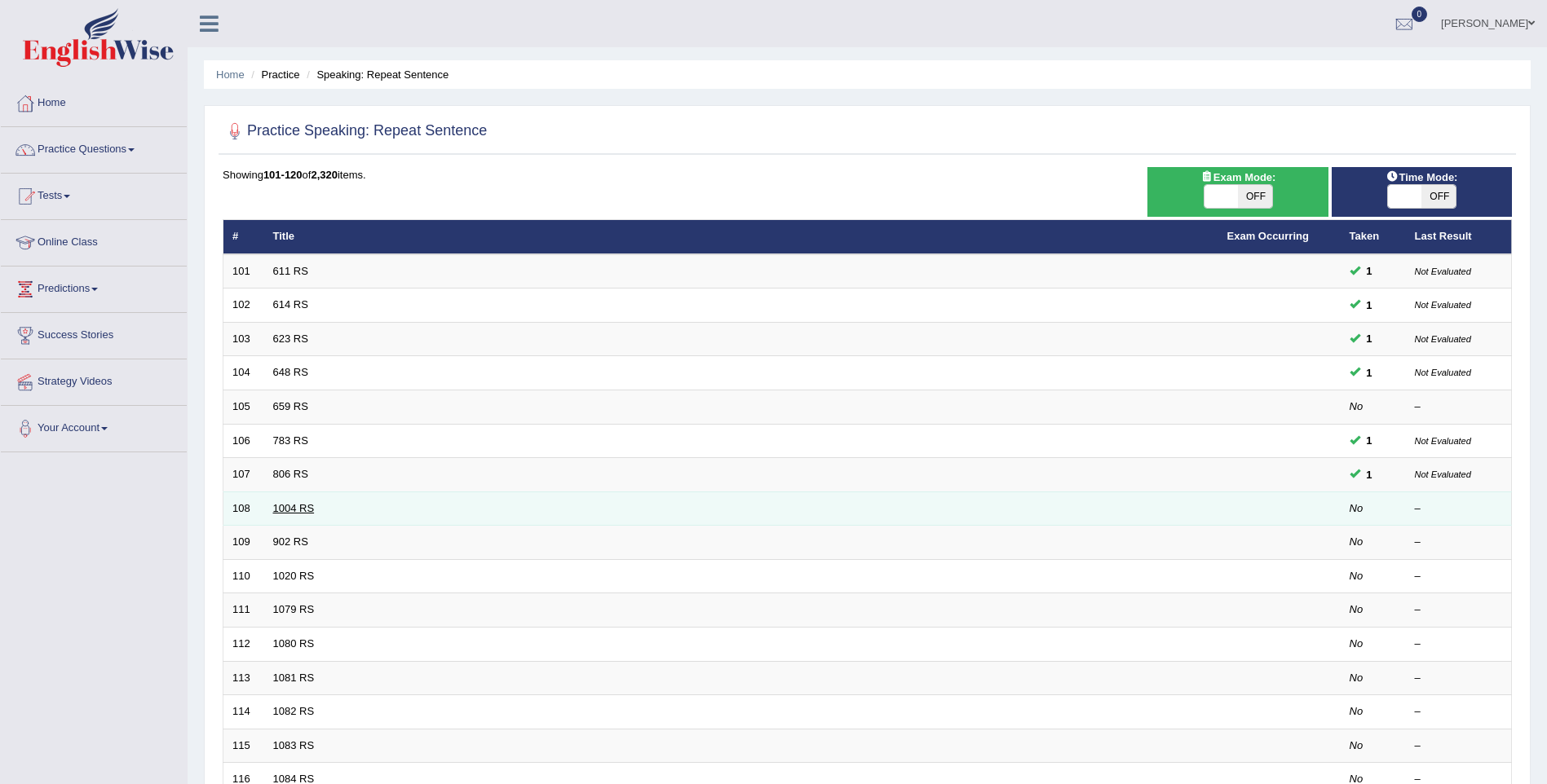
click at [285, 511] on link "1004 RS" at bounding box center [294, 508] width 42 height 13
